Goal: Communication & Community: Ask a question

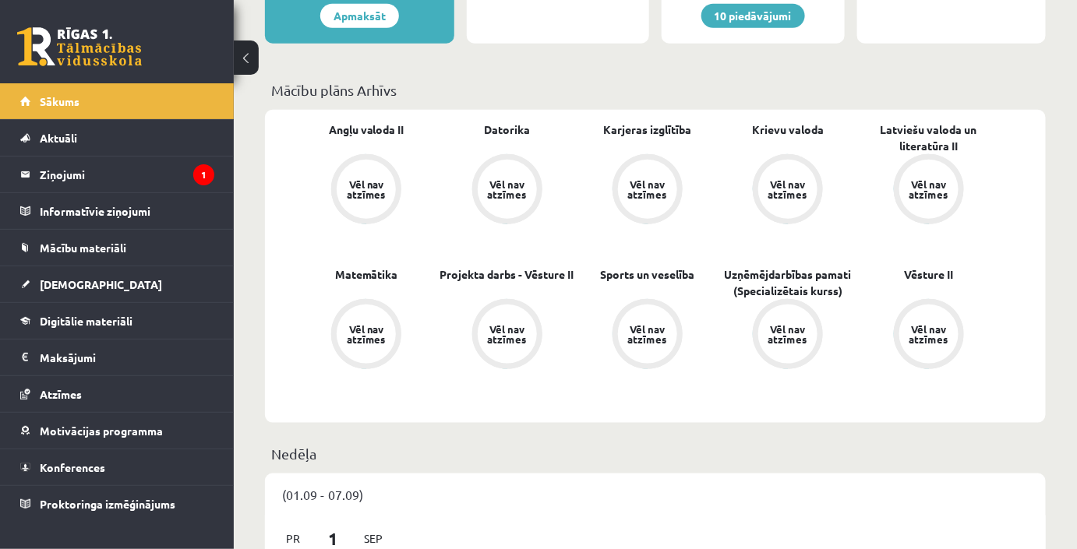
scroll to position [393, 0]
click at [98, 169] on legend "Ziņojumi 1" at bounding box center [127, 175] width 175 height 36
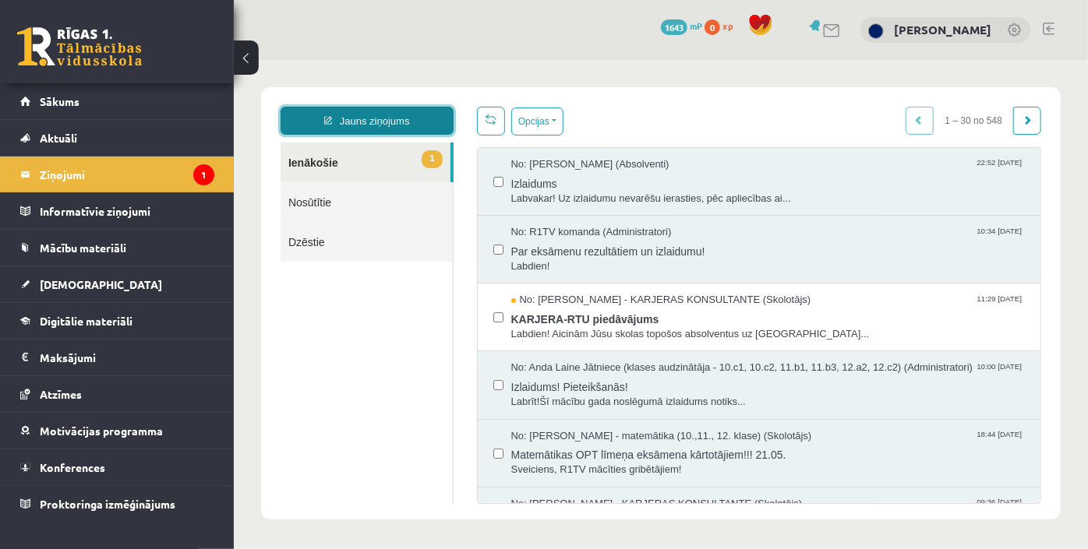
click at [356, 111] on link "Jauns ziņojums" at bounding box center [366, 120] width 173 height 28
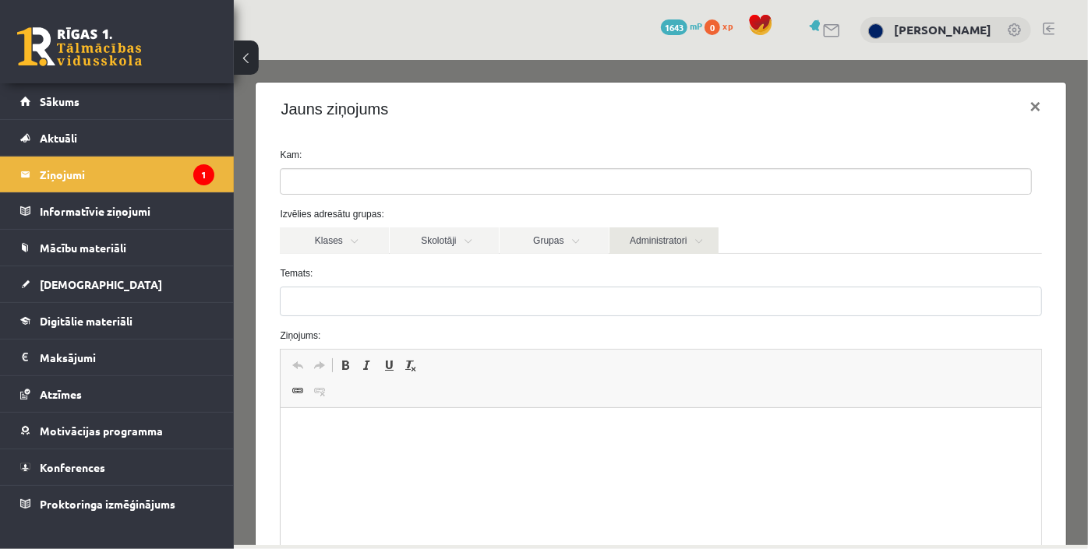
click at [623, 243] on link "Administratori" at bounding box center [663, 240] width 109 height 26
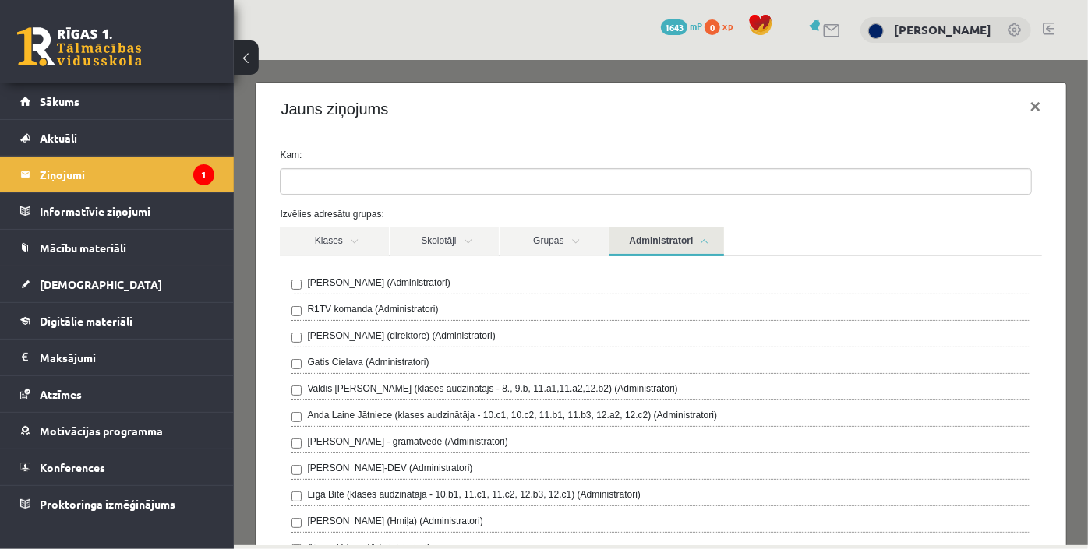
click at [418, 309] on label "R1TV komanda (Administratori)" at bounding box center [371, 309] width 131 height 14
click at [651, 249] on link "Administratori" at bounding box center [666, 241] width 115 height 29
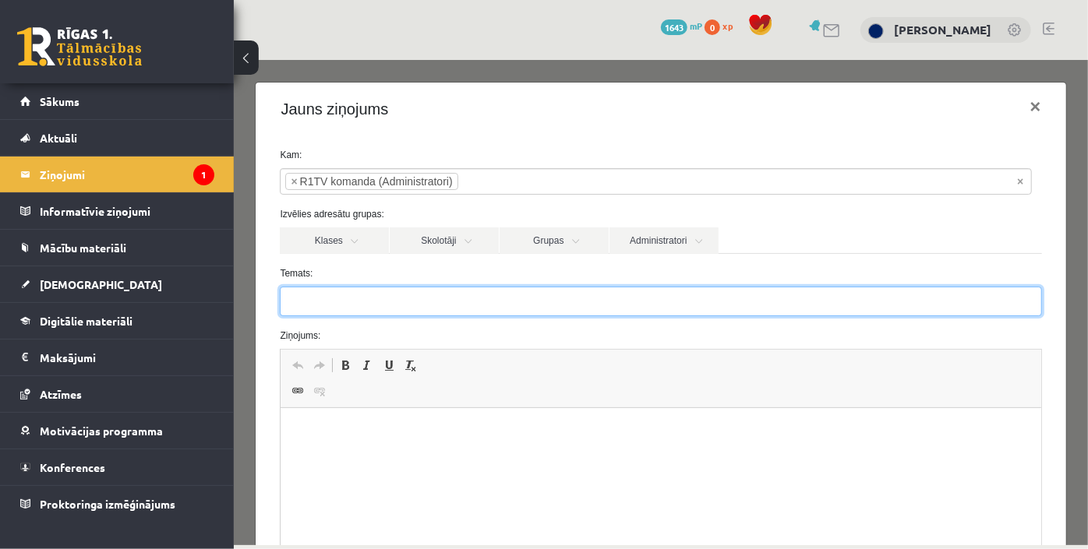
click at [405, 305] on input "Temats:" at bounding box center [659, 301] width 761 height 30
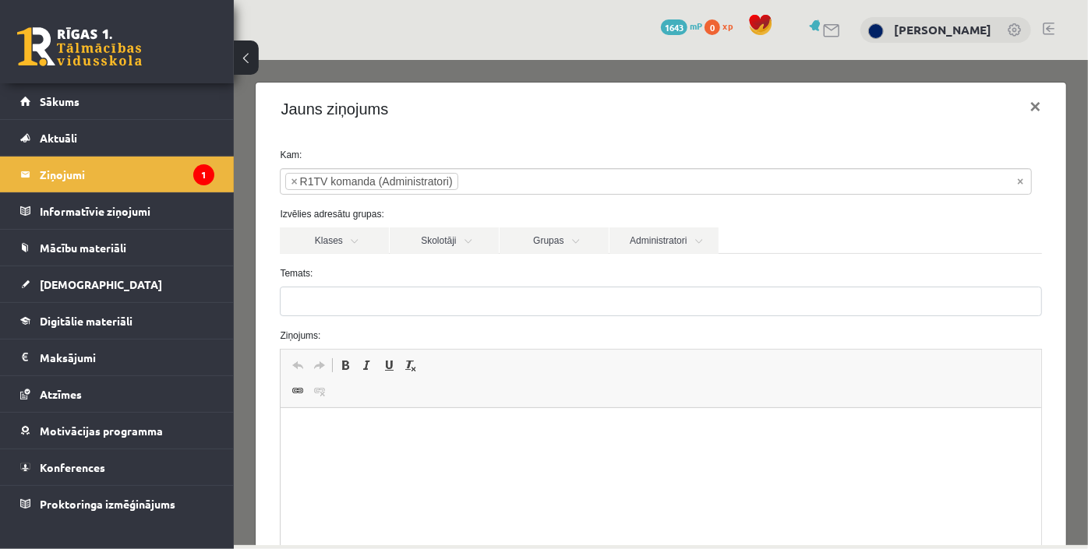
click at [371, 445] on html at bounding box center [661, 432] width 760 height 48
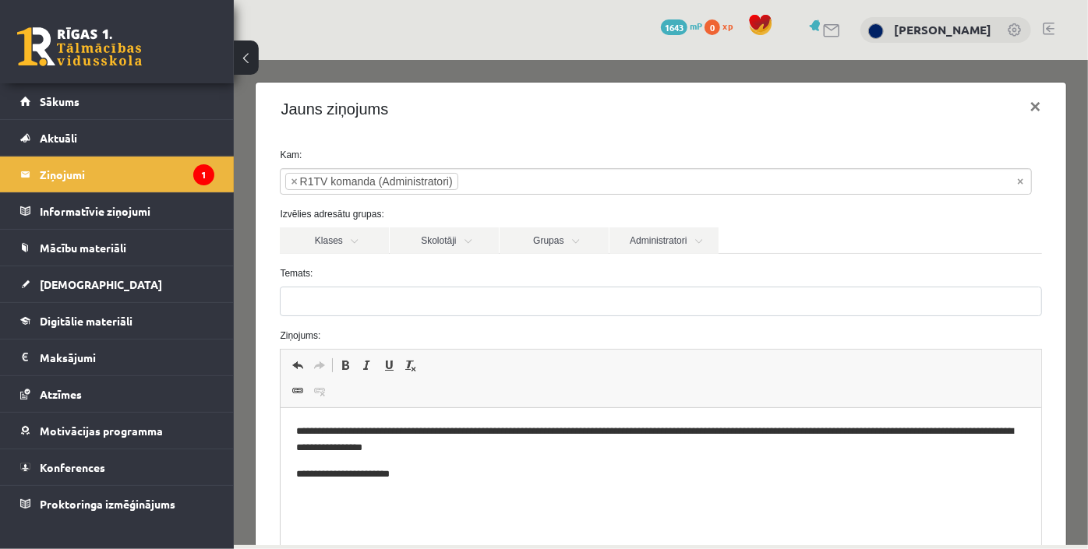
scroll to position [185, 0]
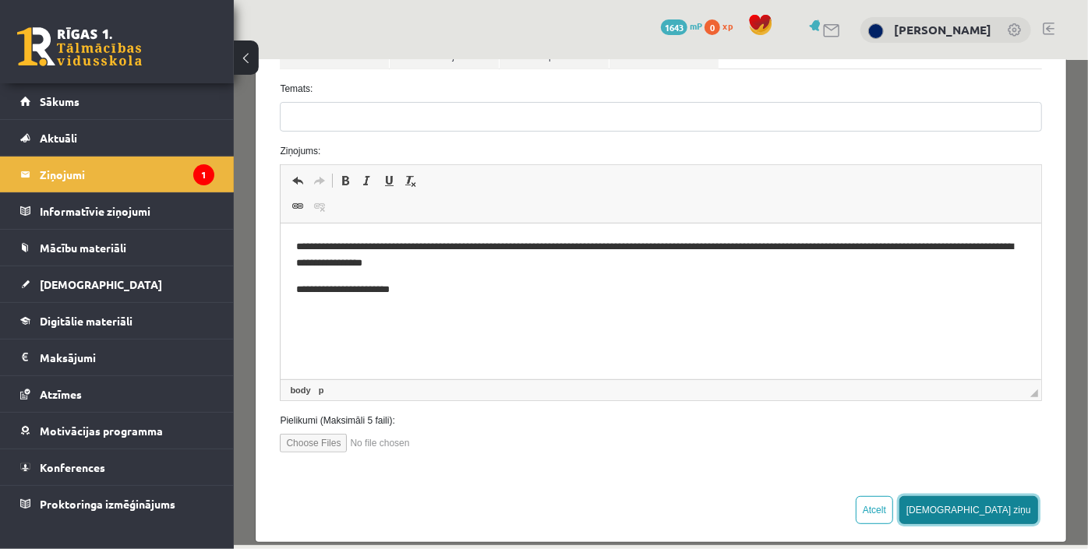
click at [992, 502] on button "Sūtīt ziņu" at bounding box center [967, 510] width 139 height 28
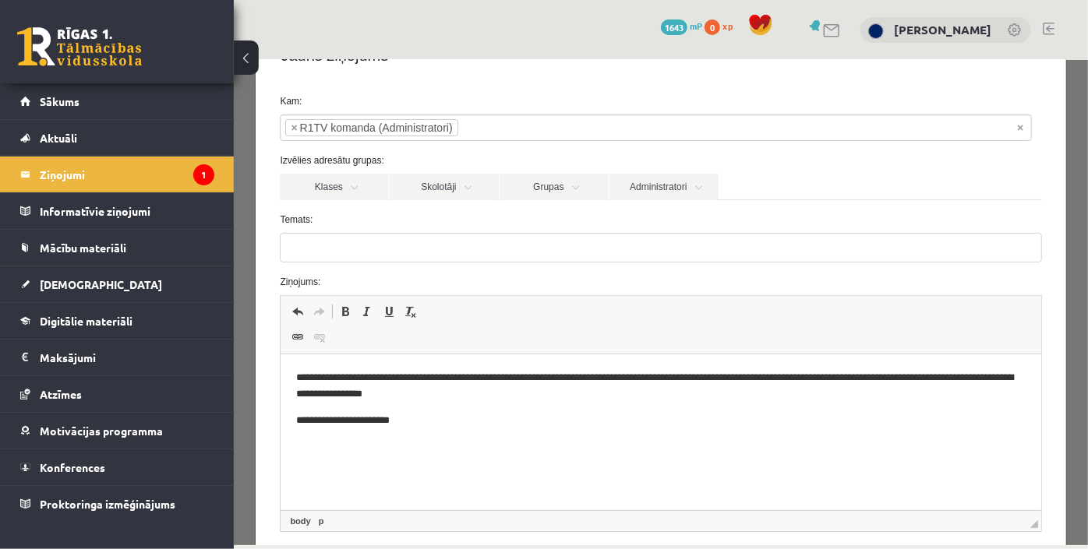
scroll to position [53, 0]
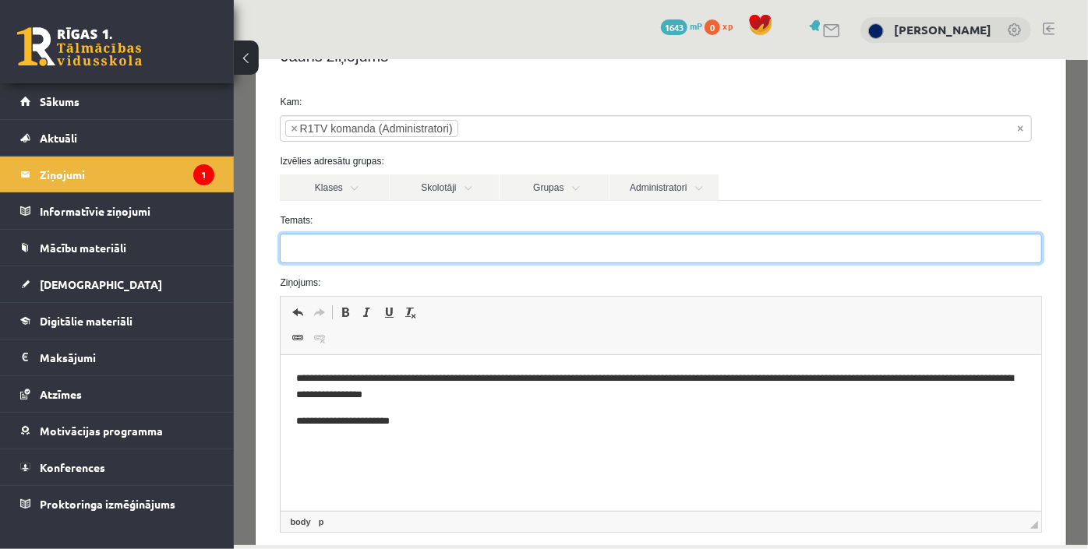
click at [458, 255] on input "Temats:" at bounding box center [659, 248] width 761 height 30
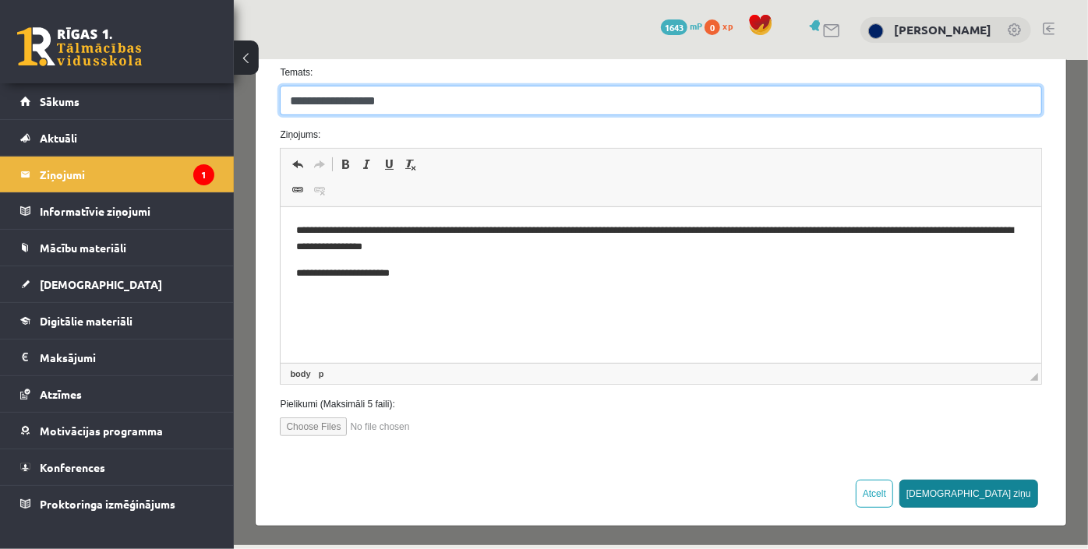
type input "**********"
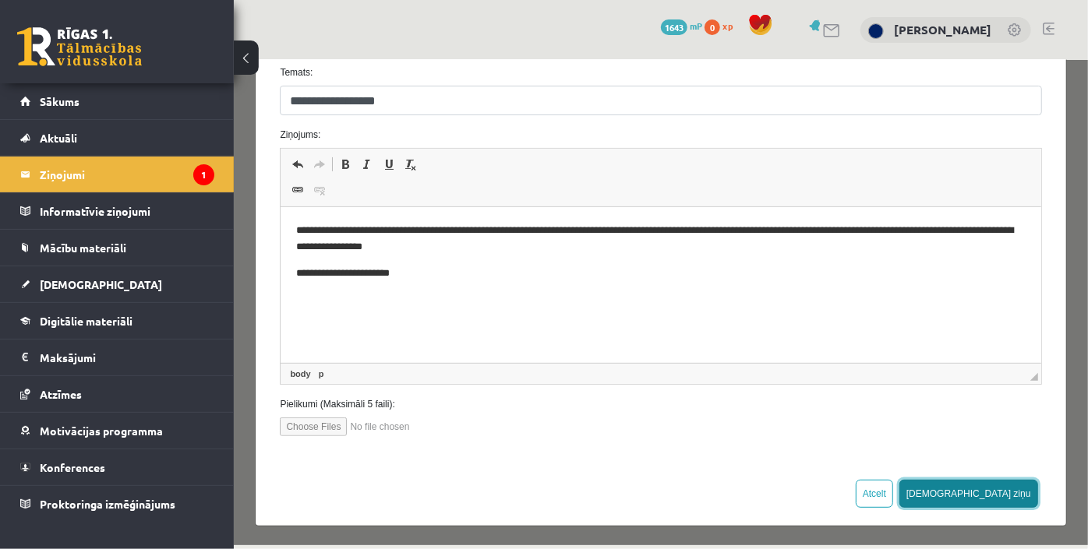
click at [1004, 498] on button "Sūtīt ziņu" at bounding box center [967, 493] width 139 height 28
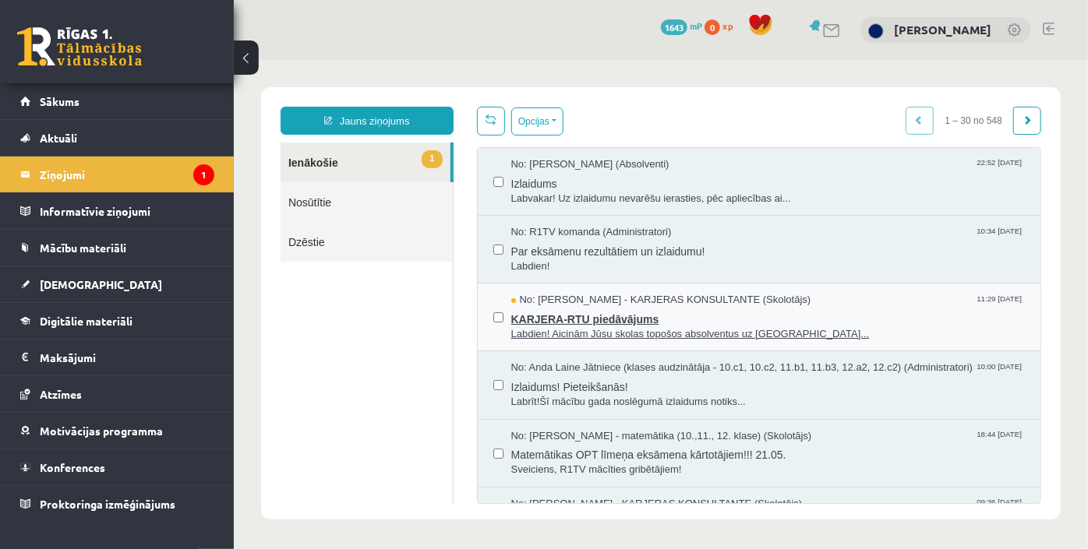
scroll to position [0, 0]
click at [569, 330] on span "Labdien! Aicinām Jūsu skolas topošos absolventus uz Rīgas Tehnis..." at bounding box center [767, 333] width 514 height 15
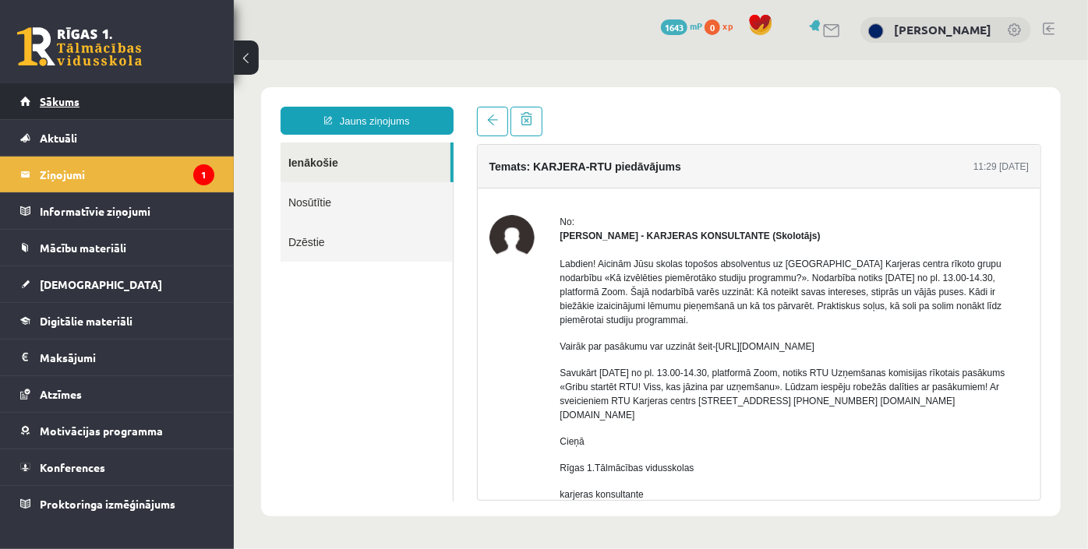
click at [94, 101] on link "Sākums" at bounding box center [117, 101] width 194 height 36
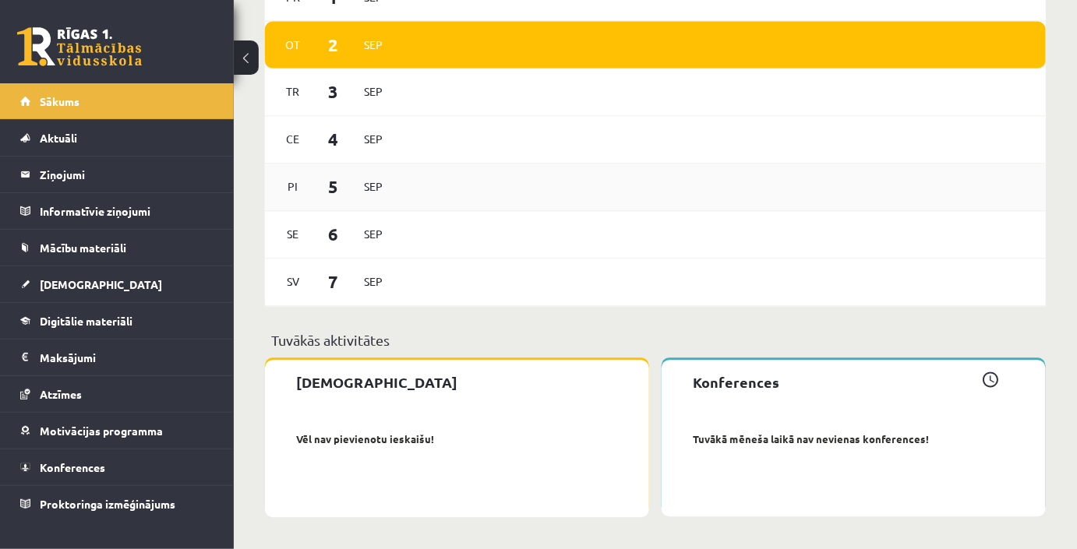
scroll to position [673, 0]
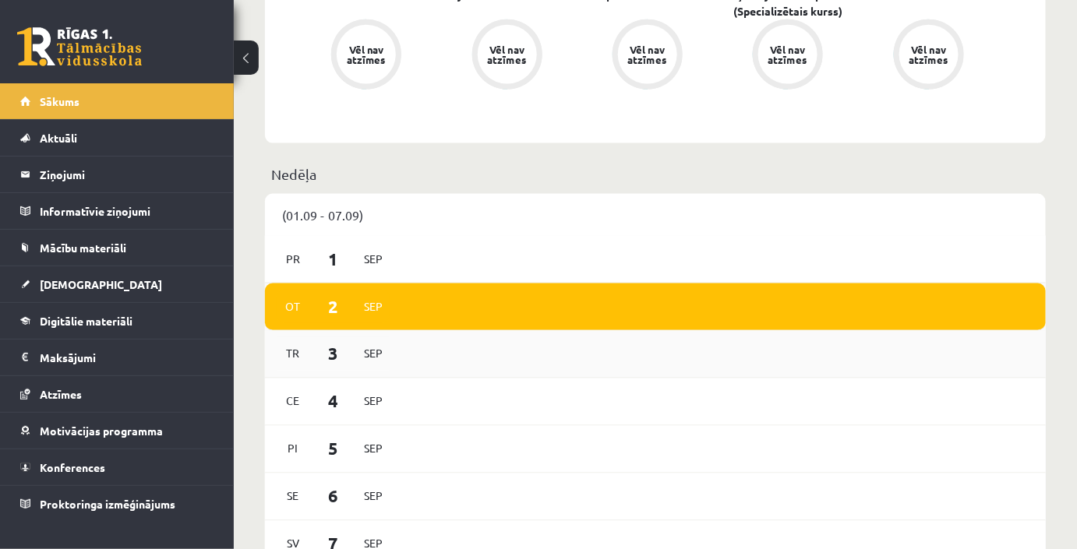
click at [370, 366] on span "Sep" at bounding box center [373, 354] width 33 height 24
click at [385, 418] on div "Ce 4 Sep" at bounding box center [333, 402] width 113 height 34
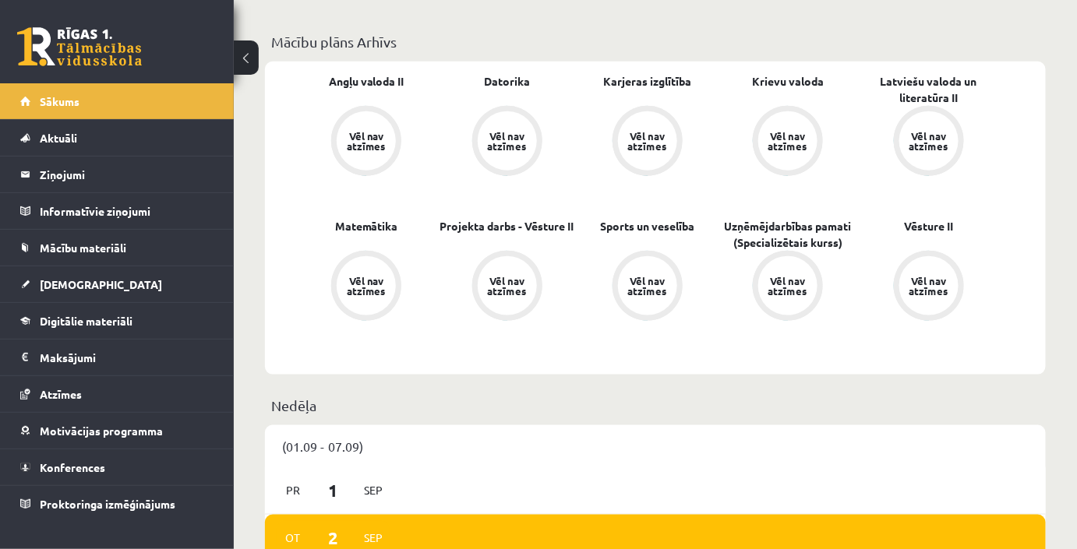
scroll to position [0, 0]
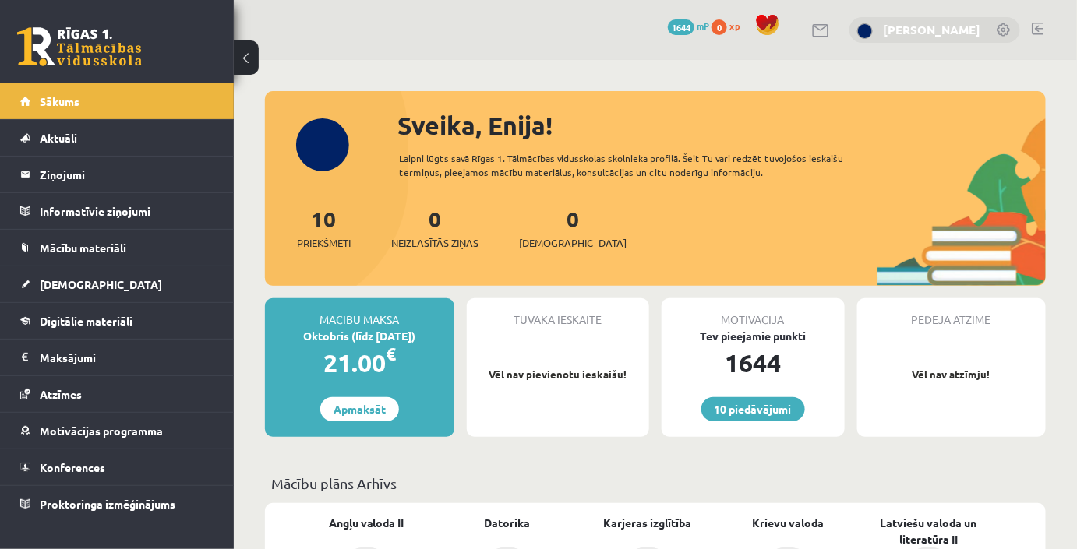
click at [947, 22] on link "[PERSON_NAME]" at bounding box center [931, 30] width 97 height 16
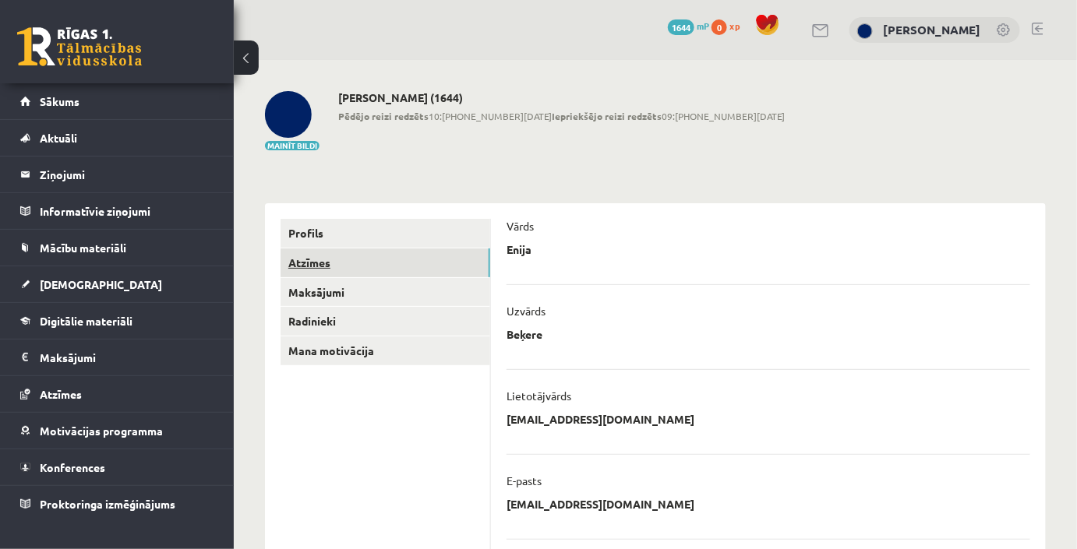
click at [394, 258] on link "Atzīmes" at bounding box center [386, 263] width 210 height 29
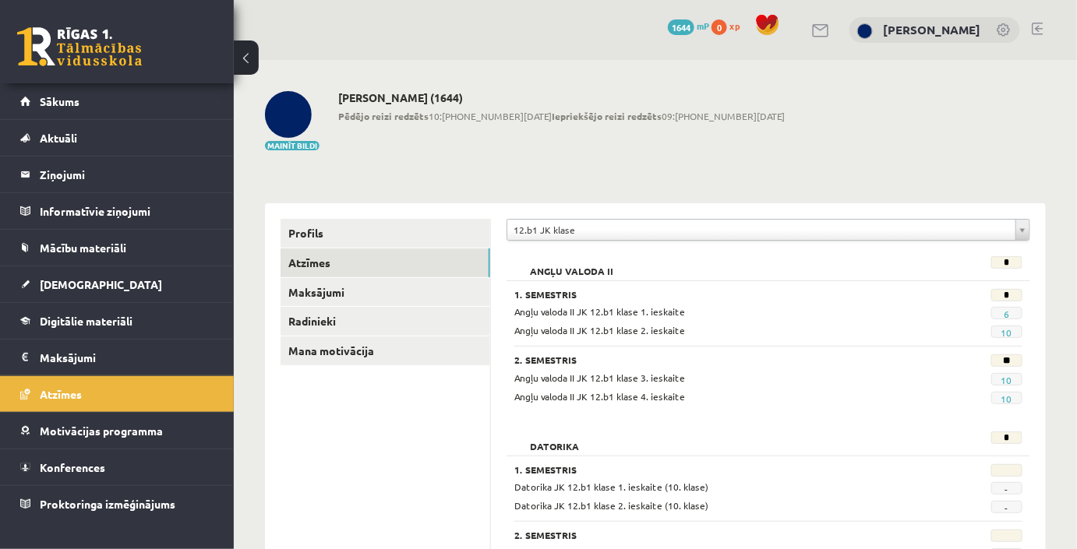
scroll to position [489, 0]
click at [69, 112] on link "Sākums" at bounding box center [117, 101] width 194 height 36
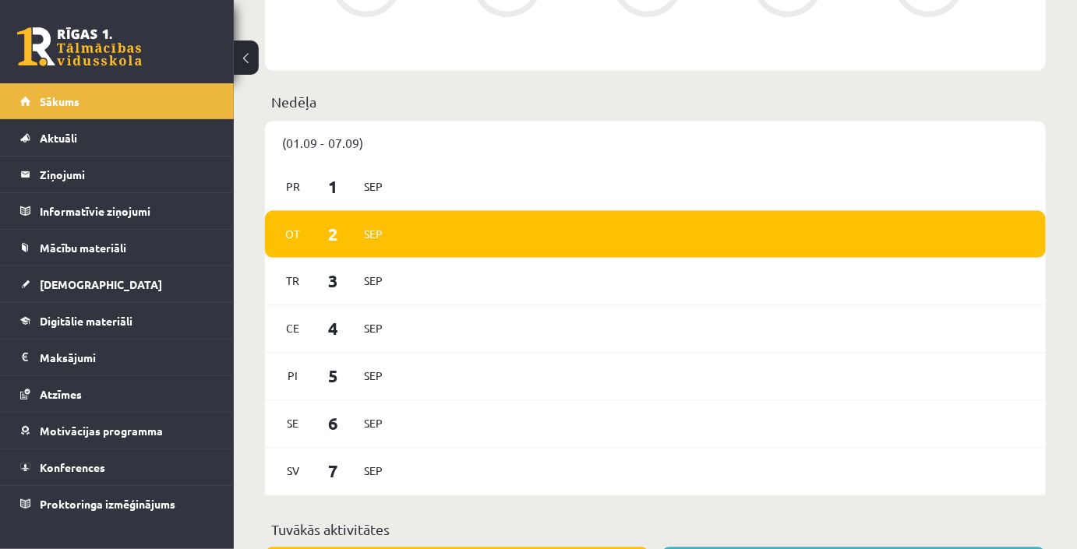
scroll to position [935, 0]
